Goal: Find specific page/section: Find specific page/section

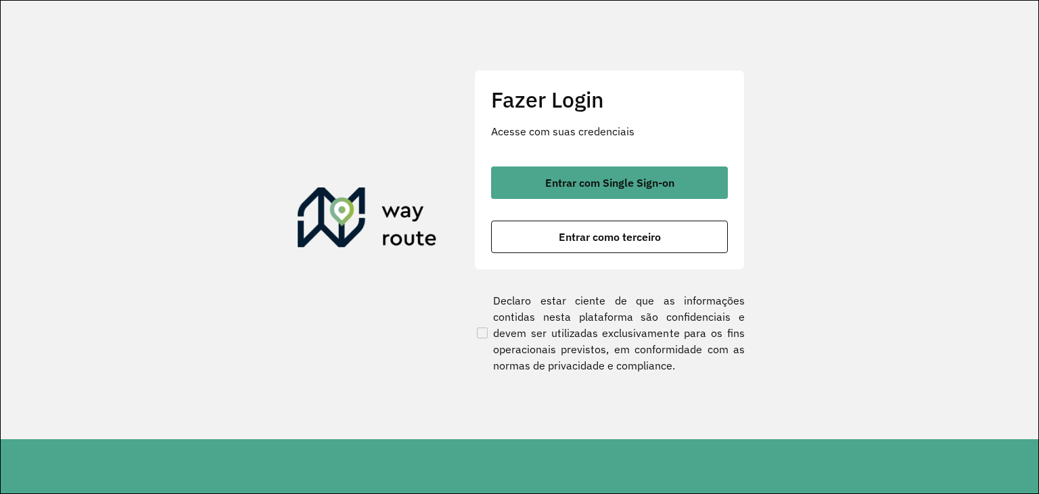
click at [552, 172] on button "Entrar com Single Sign-on" at bounding box center [609, 182] width 237 height 32
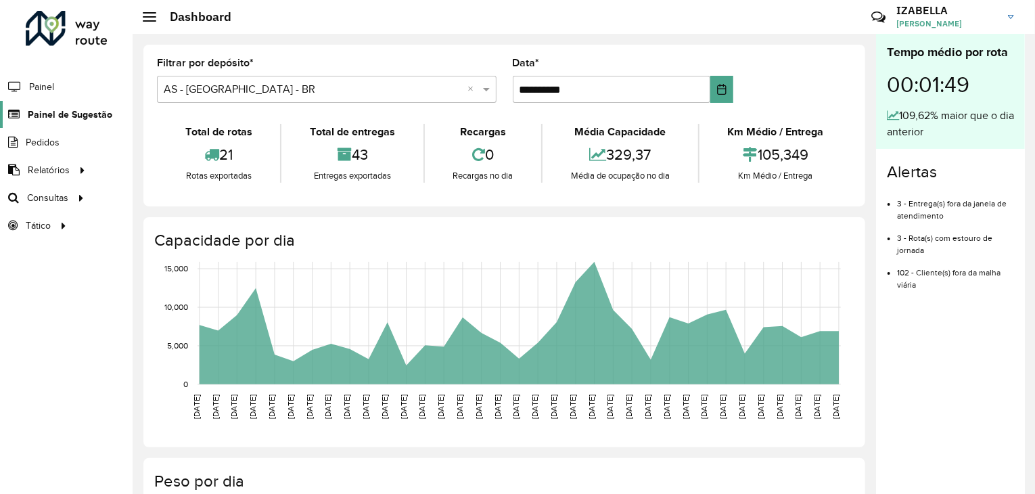
click at [105, 105] on link "Painel de Sugestão" at bounding box center [56, 114] width 112 height 27
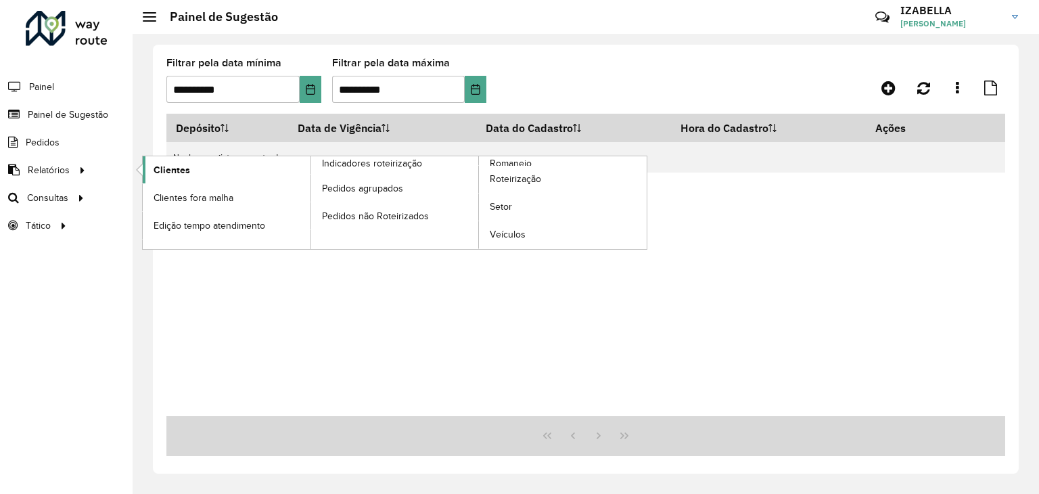
click at [179, 174] on span "Clientes" at bounding box center [172, 170] width 37 height 14
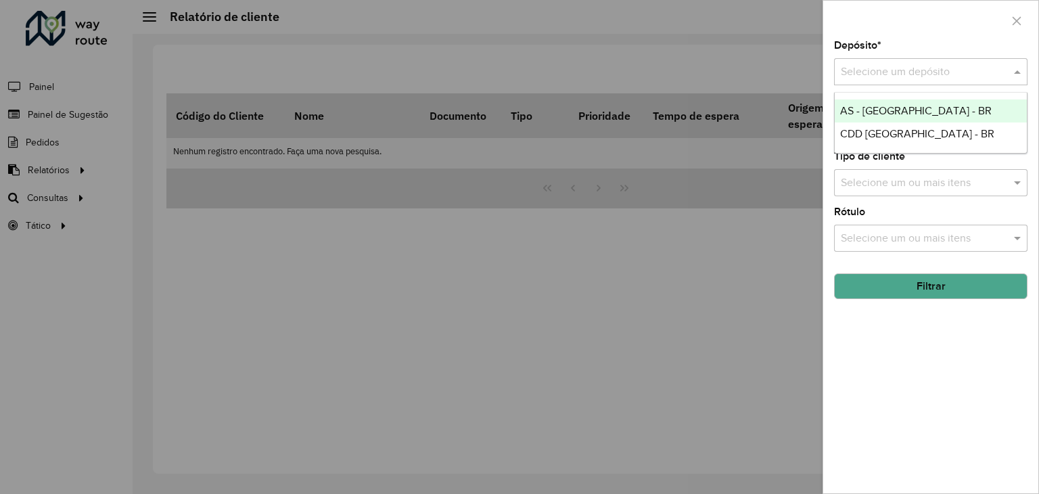
click at [882, 79] on input "text" at bounding box center [917, 72] width 153 height 16
click at [868, 109] on span "AS - [GEOGRAPHIC_DATA] - BR" at bounding box center [915, 110] width 151 height 11
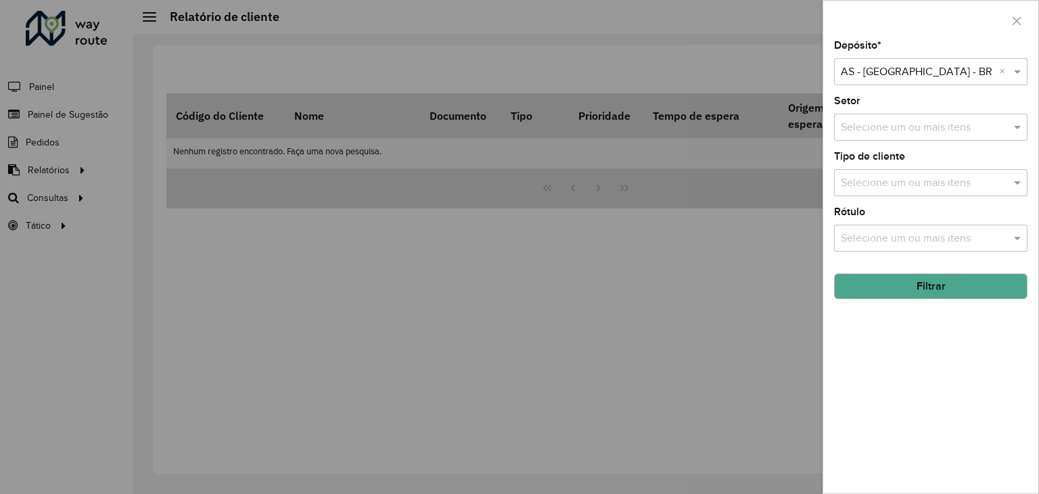
click at [331, 250] on div at bounding box center [519, 247] width 1039 height 494
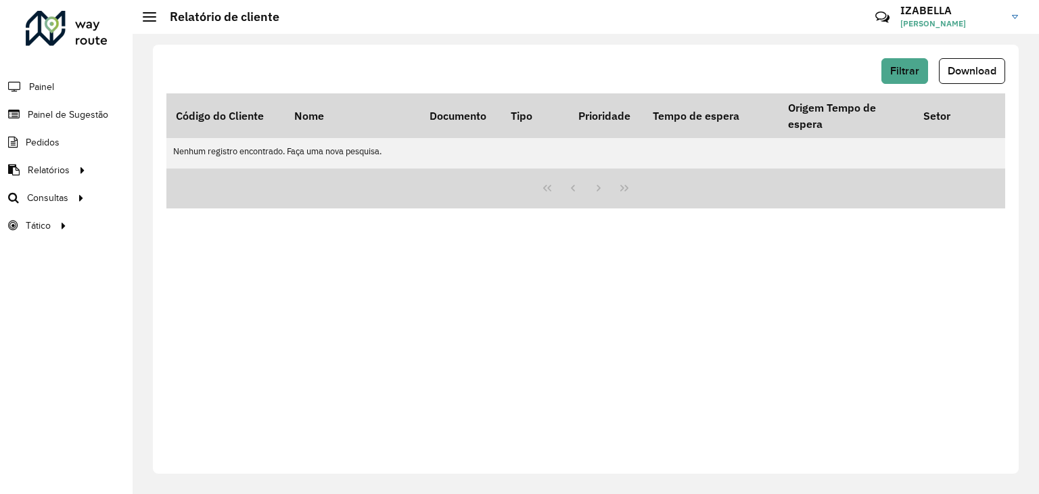
click at [660, 381] on div "Filtrar Download Código do Cliente Nome Documento Tipo Prioridade Tempo de espe…" at bounding box center [586, 259] width 866 height 429
